Goal: Transaction & Acquisition: Register for event/course

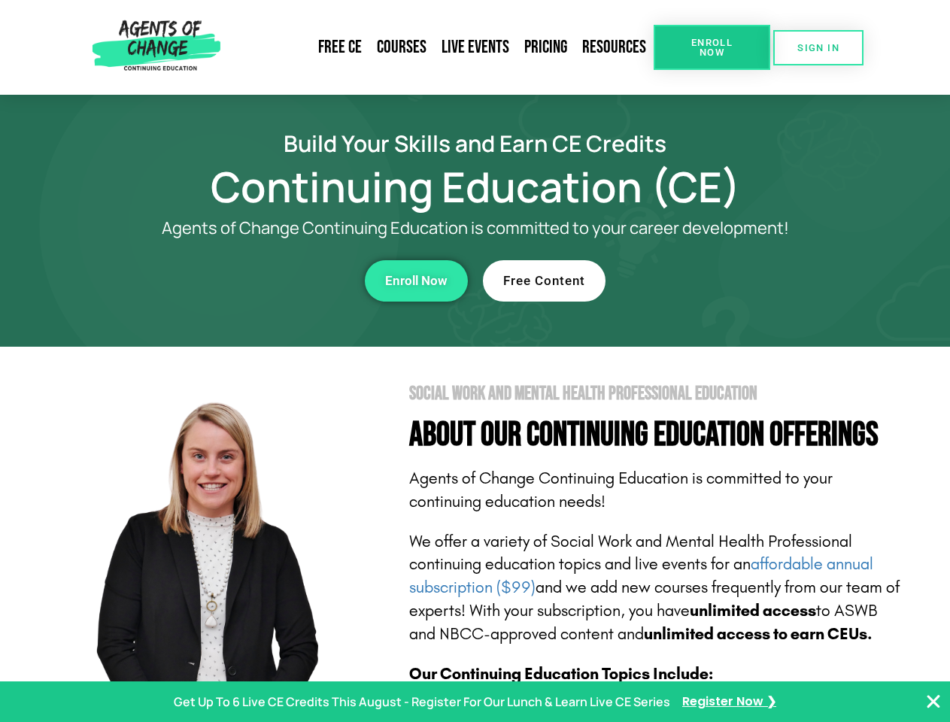
click at [475, 361] on section "Social Work and Mental Health Professional Education About Our Continuing Educa…" at bounding box center [475, 663] width 950 height 632
click at [712, 47] on span "Enroll Now" at bounding box center [712, 48] width 68 height 20
click at [818, 47] on span "SIGN IN" at bounding box center [818, 48] width 42 height 10
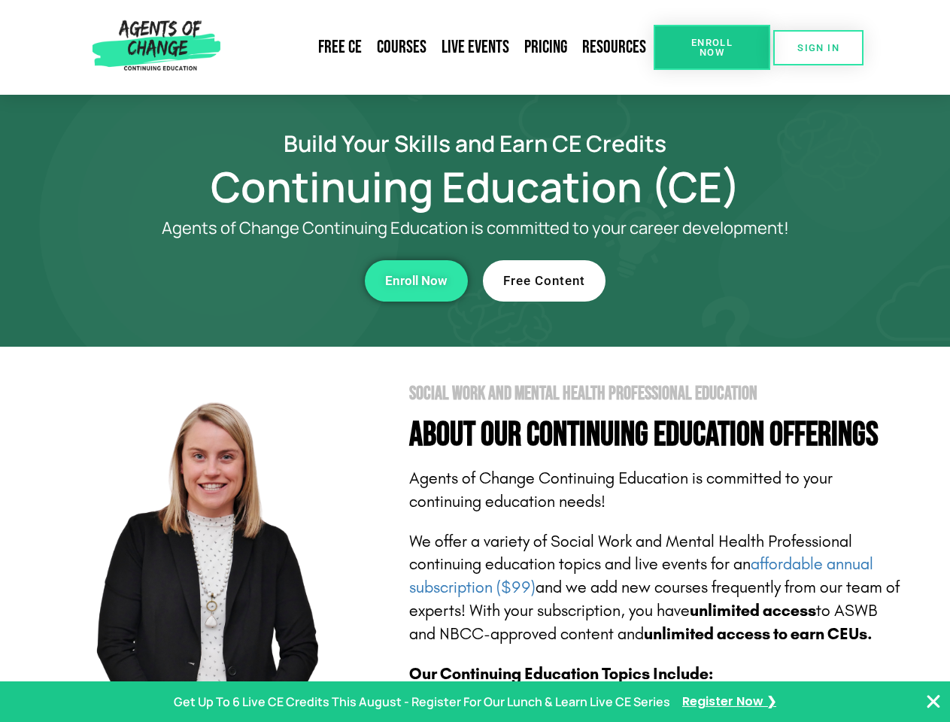
click at [261, 281] on div "Enroll Now" at bounding box center [261, 280] width 414 height 41
click at [416, 281] on span "Enroll Now" at bounding box center [416, 281] width 62 height 13
click at [690, 281] on div "Free Content" at bounding box center [690, 280] width 414 height 41
